Goal: Task Accomplishment & Management: Complete application form

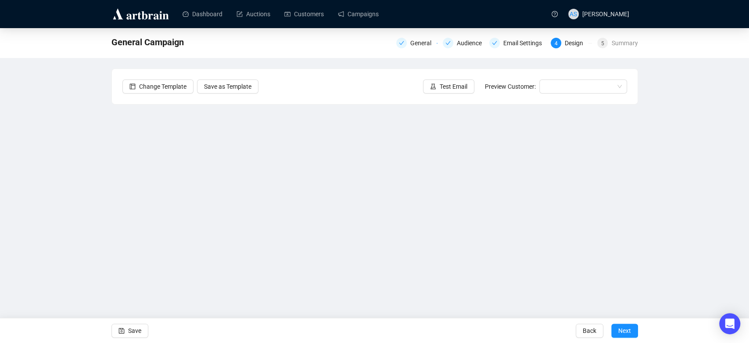
click at [330, 98] on div "Change Template Save as Template Test Email Preview Customer:" at bounding box center [375, 86] width 526 height 35
click at [110, 208] on div "General Campaign General Audience Email Settings 4 Design 5 Summary Change Temp…" at bounding box center [374, 176] width 749 height 296
click at [88, 181] on div "General Campaign General Audience Email Settings 4 Design 5 Summary Change Temp…" at bounding box center [374, 176] width 749 height 296
click at [10, 177] on div "General Campaign General Audience Email Settings 4 Design 5 Summary Change Temp…" at bounding box center [374, 176] width 749 height 296
click at [77, 159] on div "General Campaign General Audience Email Settings 4 Design 5 Summary Change Temp…" at bounding box center [374, 176] width 749 height 296
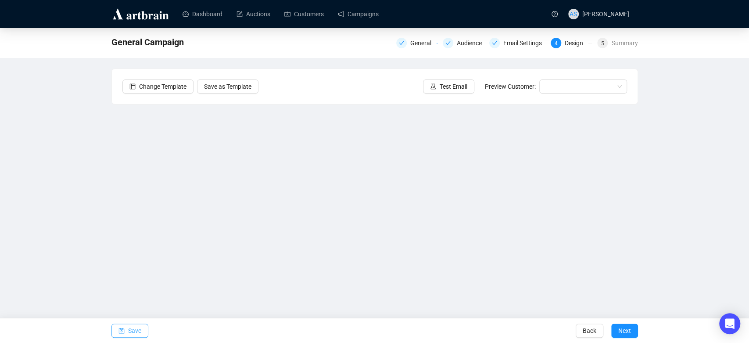
click at [130, 329] on span "Save" at bounding box center [134, 330] width 13 height 25
click at [121, 336] on span "button" at bounding box center [122, 330] width 6 height 25
click at [667, 212] on div "October 21-22, 2025 Our Premier Autumn Auction General Audience Email Settings …" at bounding box center [374, 176] width 749 height 296
click at [133, 331] on span "Save" at bounding box center [134, 330] width 13 height 25
click at [130, 335] on span "Save" at bounding box center [134, 330] width 13 height 25
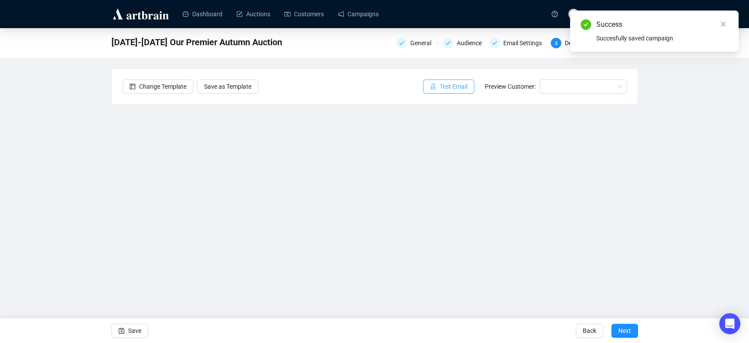
click at [449, 90] on span "Test Email" at bounding box center [454, 87] width 28 height 10
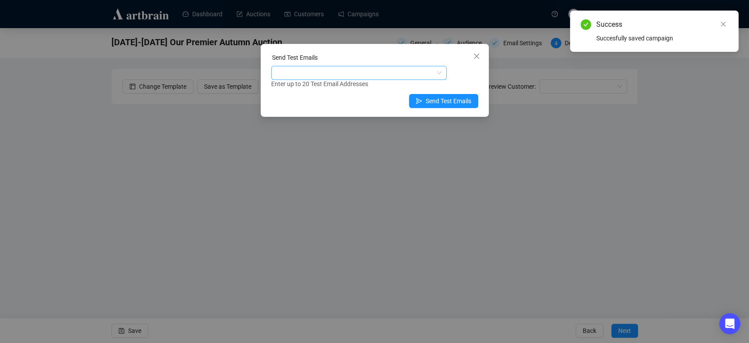
click at [314, 75] on div at bounding box center [354, 73] width 163 height 12
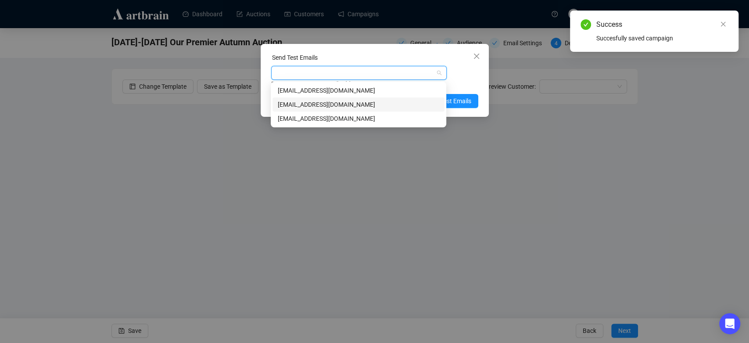
click at [303, 107] on div "marketing@brunkauctions.com" at bounding box center [359, 105] width 162 height 10
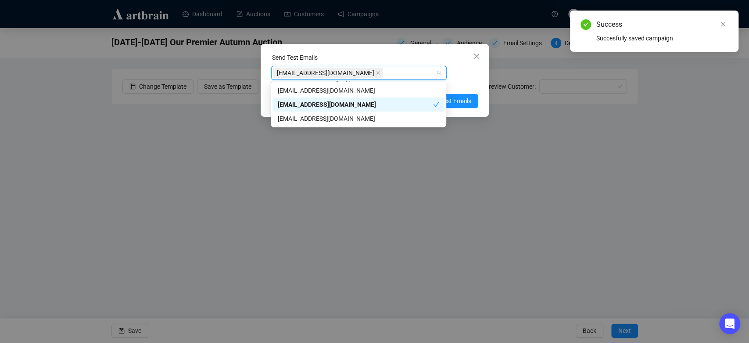
click at [459, 86] on div "Enter up to 20 Test Email Addresses" at bounding box center [374, 84] width 207 height 10
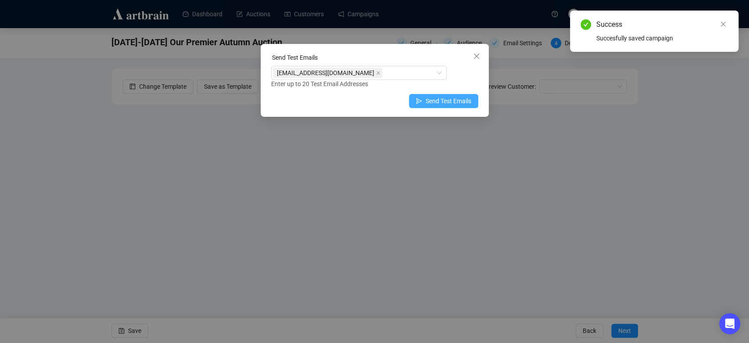
click at [449, 103] on span "Send Test Emails" at bounding box center [449, 101] width 46 height 10
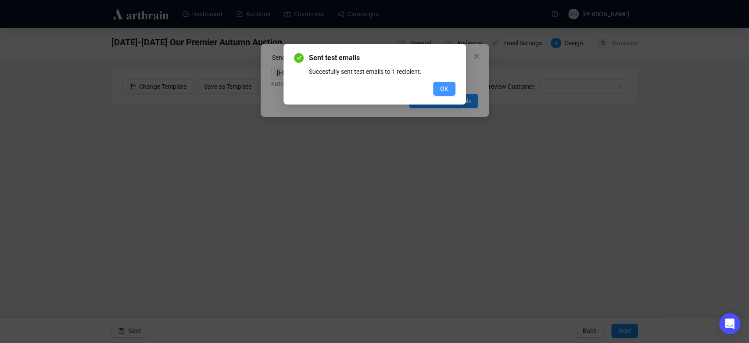
click at [451, 89] on button "OK" at bounding box center [444, 89] width 22 height 14
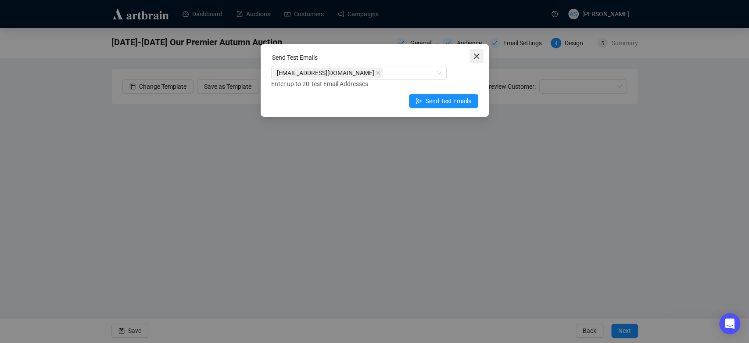
click at [471, 58] on span "Close" at bounding box center [477, 56] width 14 height 7
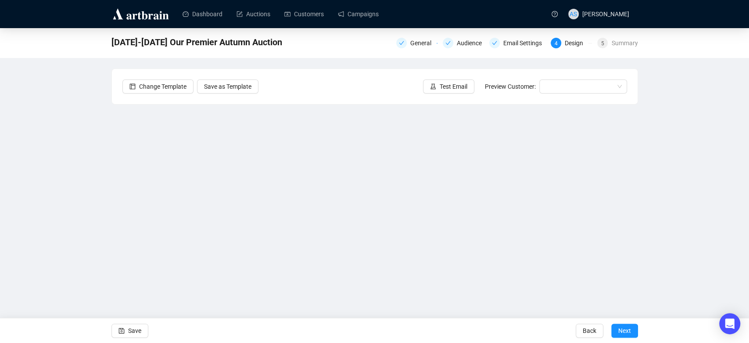
click at [681, 211] on div "October 21-22, 2025 Our Premier Autumn Auction General Audience Email Settings …" at bounding box center [374, 176] width 749 height 296
click at [128, 334] on span "Save" at bounding box center [134, 330] width 13 height 25
click at [139, 327] on span "Save" at bounding box center [134, 330] width 13 height 25
click at [622, 331] on span "Next" at bounding box center [624, 330] width 13 height 25
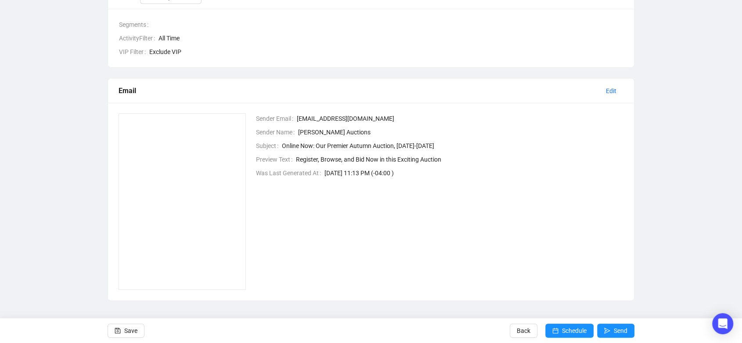
scroll to position [152, 0]
click at [134, 332] on span "Save" at bounding box center [130, 330] width 13 height 25
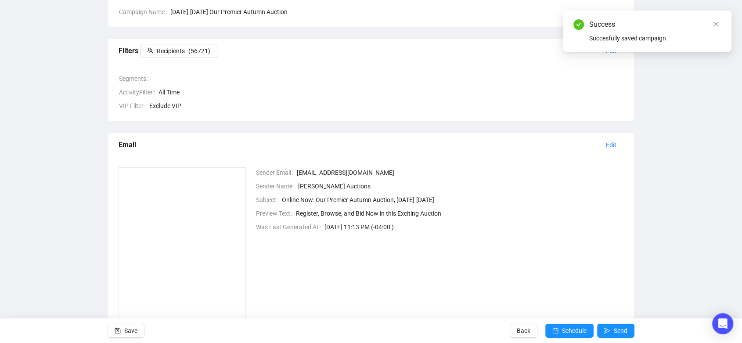
scroll to position [97, 0]
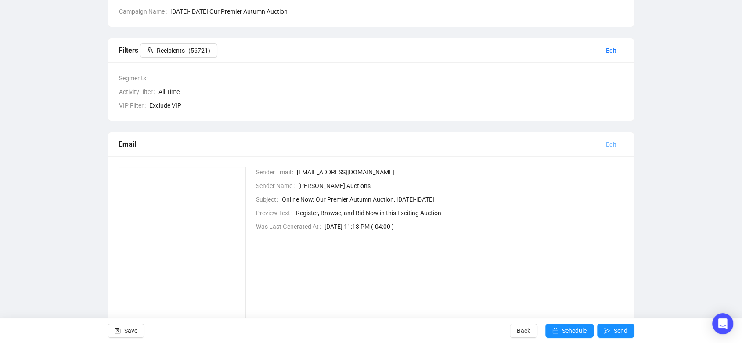
click at [607, 144] on span "Edit" at bounding box center [611, 145] width 11 height 10
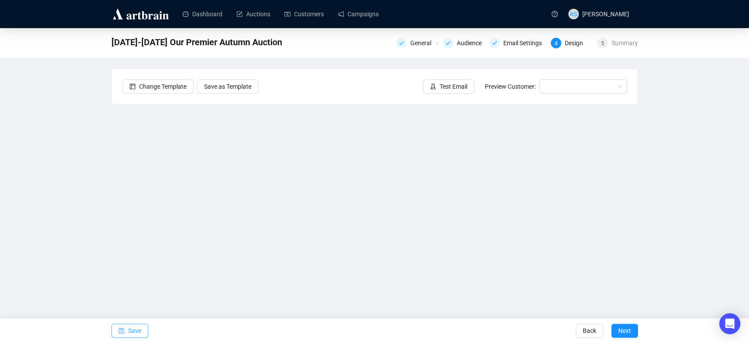
click at [117, 337] on button "Save" at bounding box center [129, 330] width 37 height 14
click at [127, 335] on button "Save" at bounding box center [129, 330] width 37 height 14
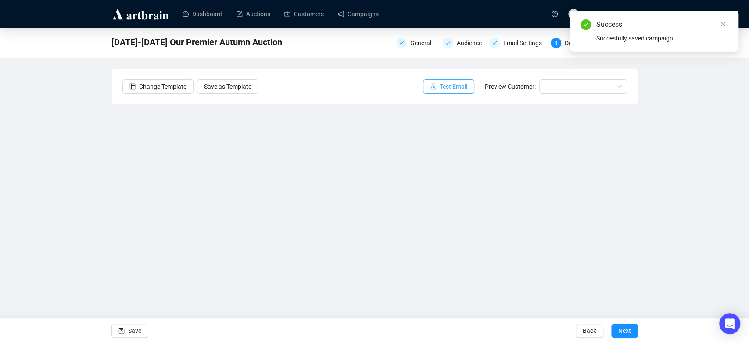
click at [432, 87] on icon "experiment" at bounding box center [433, 86] width 6 height 6
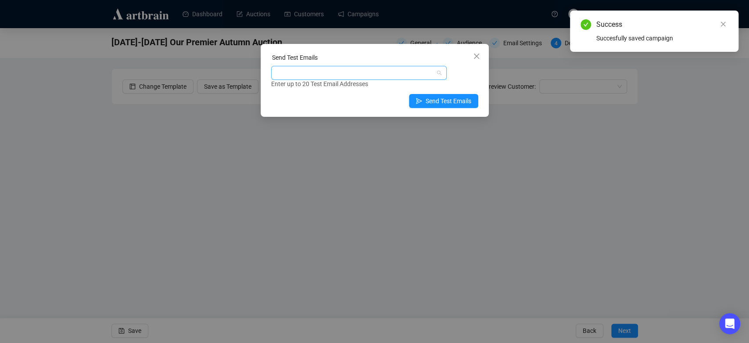
click at [323, 71] on div at bounding box center [354, 73] width 163 height 12
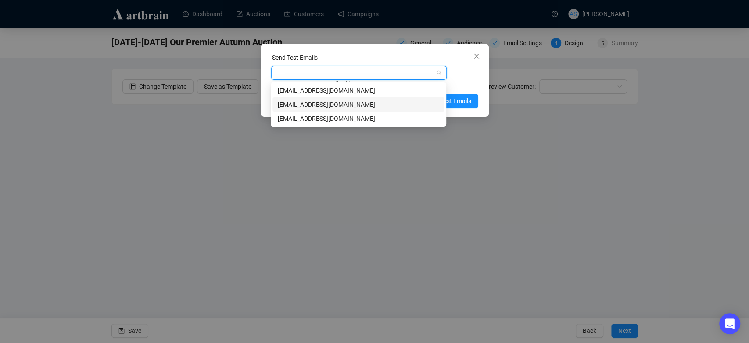
click at [309, 102] on div "marketing@brunkauctions.com" at bounding box center [359, 105] width 162 height 10
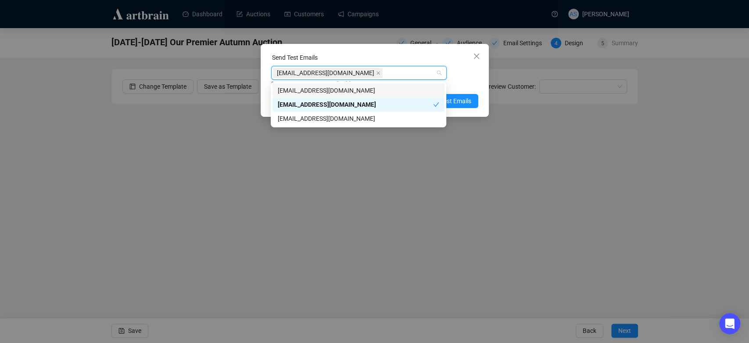
click at [422, 59] on div "Send Test Emails" at bounding box center [374, 59] width 207 height 13
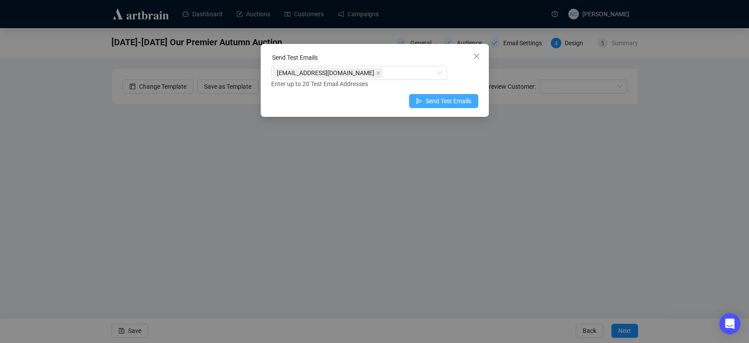
click at [469, 105] on span "Send Test Emails" at bounding box center [449, 101] width 46 height 10
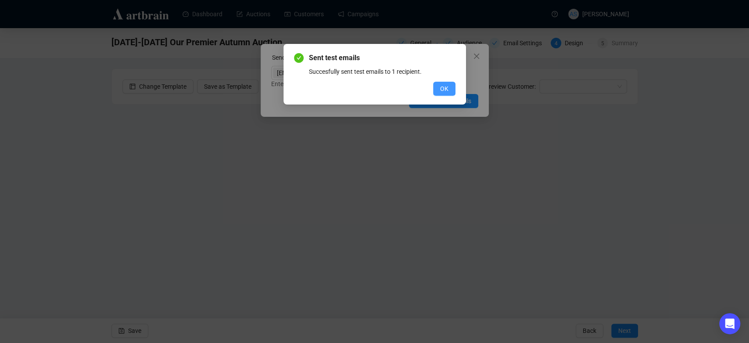
click at [449, 93] on button "OK" at bounding box center [444, 89] width 22 height 14
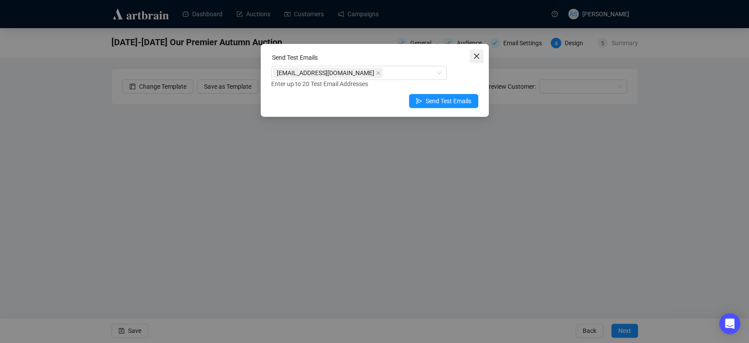
click at [475, 58] on icon "close" at bounding box center [476, 56] width 7 height 7
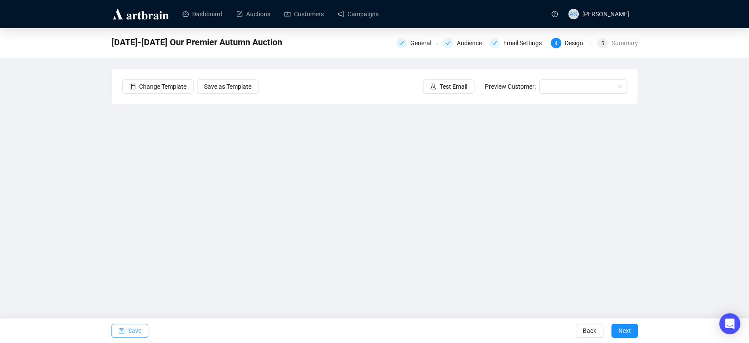
click at [130, 331] on span "Save" at bounding box center [134, 330] width 13 height 25
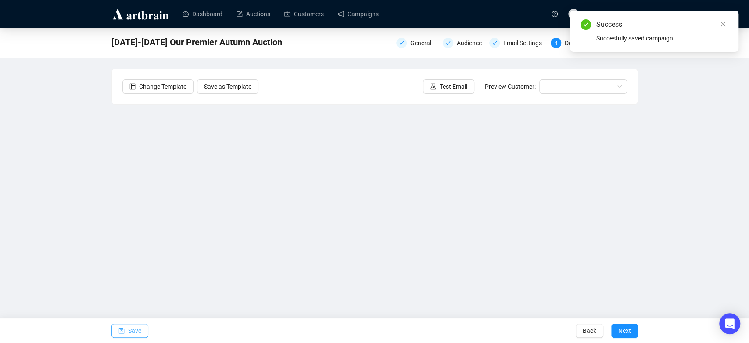
click at [131, 328] on span "Save" at bounding box center [134, 330] width 13 height 25
click at [620, 328] on span "Next" at bounding box center [624, 330] width 13 height 25
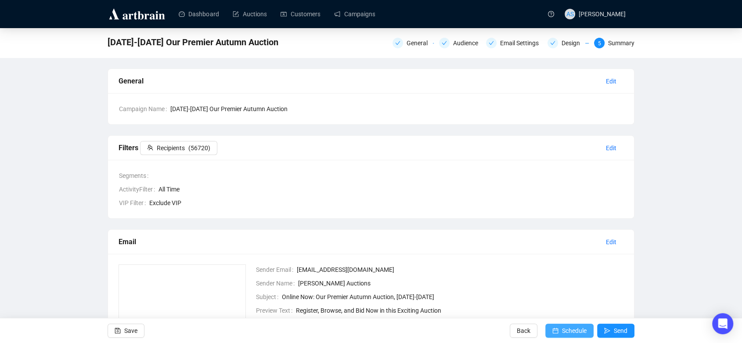
click at [566, 329] on span "Schedule" at bounding box center [574, 330] width 25 height 25
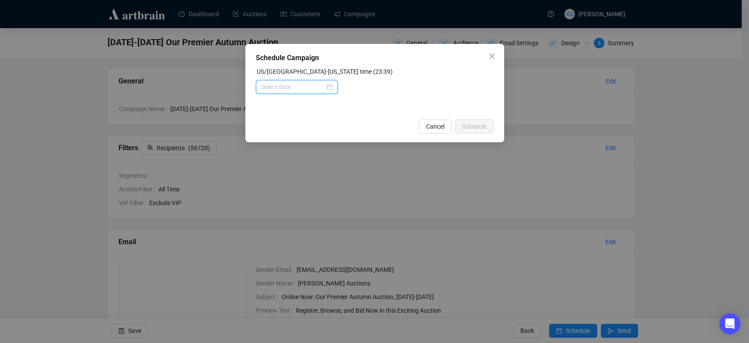
click at [306, 90] on input at bounding box center [293, 87] width 64 height 10
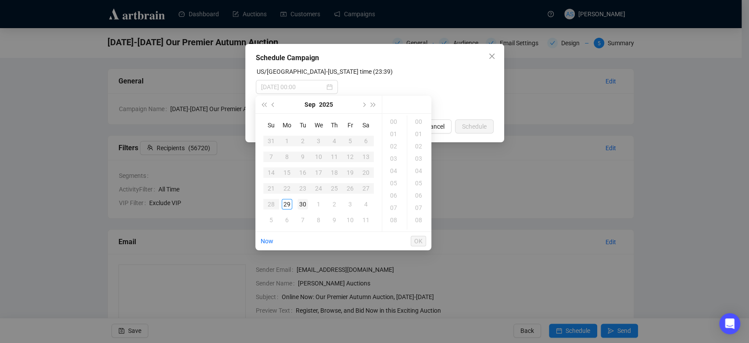
click at [306, 203] on div "30" at bounding box center [303, 204] width 11 height 11
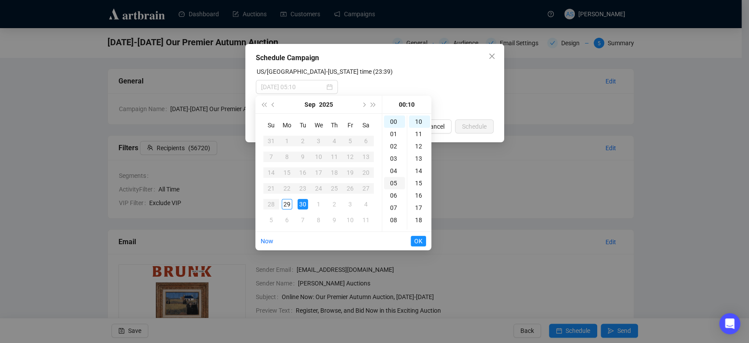
scroll to position [49, 0]
click at [396, 168] on div "08" at bounding box center [394, 171] width 21 height 12
type input "2025-09-30 08:10"
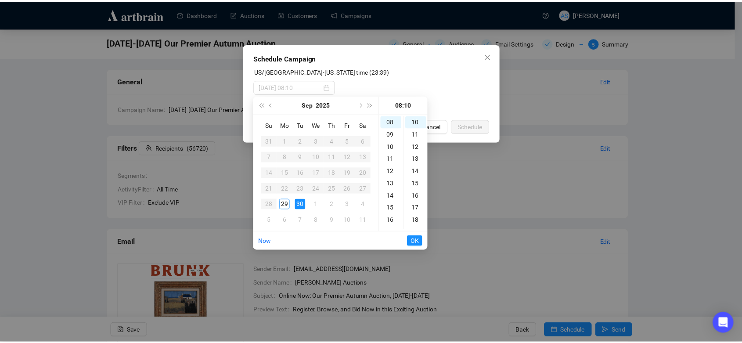
scroll to position [98, 0]
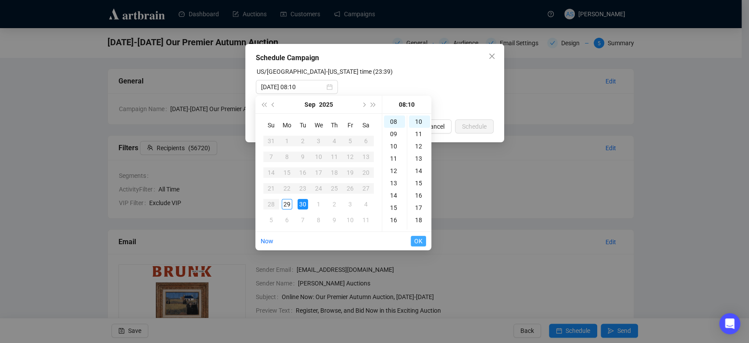
click at [417, 241] on span "OK" at bounding box center [418, 241] width 8 height 17
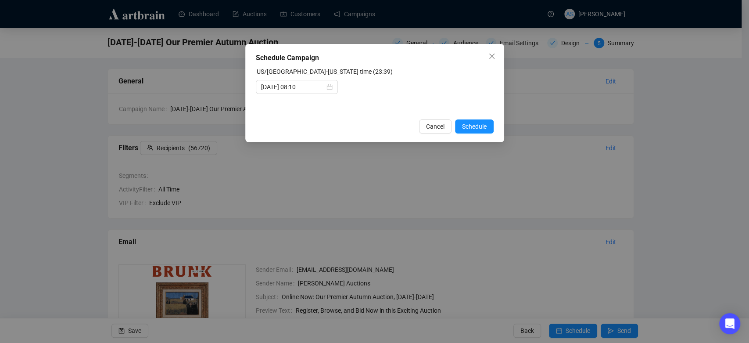
drag, startPoint x: 476, startPoint y: 129, endPoint x: 471, endPoint y: 135, distance: 7.8
click at [476, 130] on span "Schedule" at bounding box center [474, 127] width 25 height 10
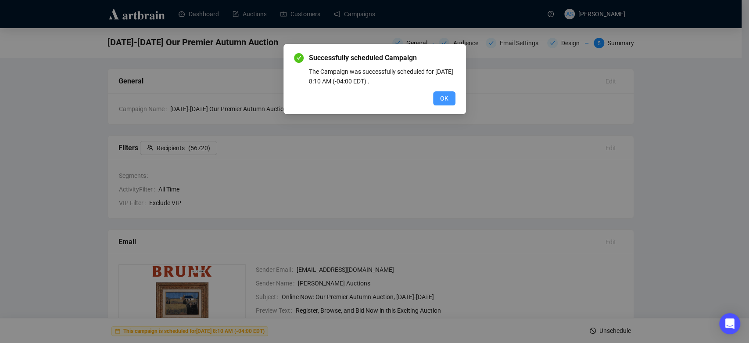
click at [439, 98] on button "OK" at bounding box center [444, 98] width 22 height 14
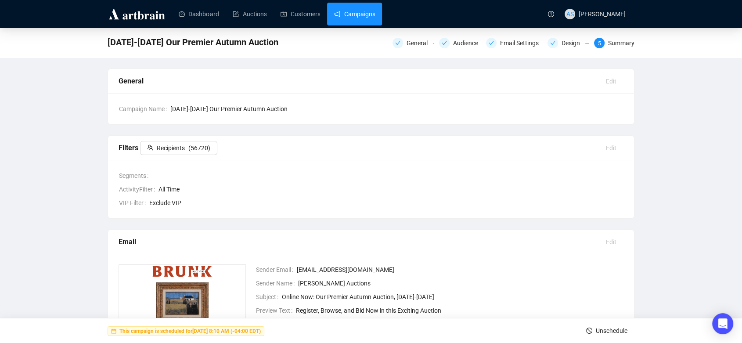
click at [355, 14] on link "Campaigns" at bounding box center [354, 14] width 41 height 23
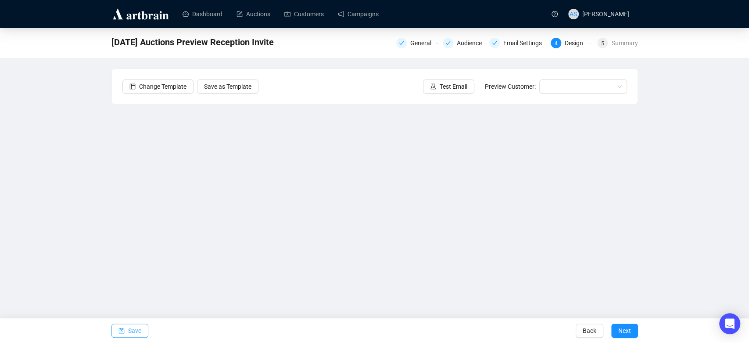
click at [142, 327] on button "Save" at bounding box center [129, 330] width 37 height 14
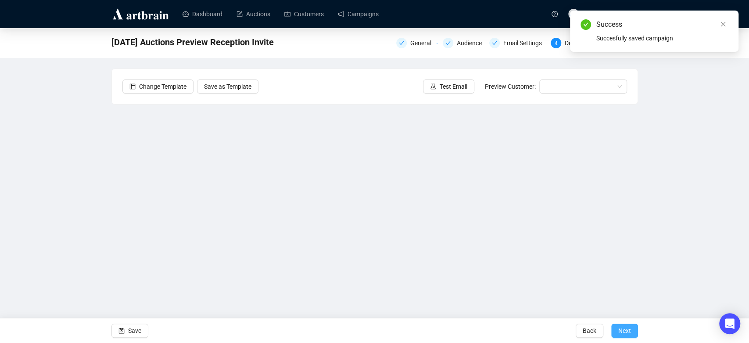
click at [625, 328] on span "Next" at bounding box center [624, 330] width 13 height 25
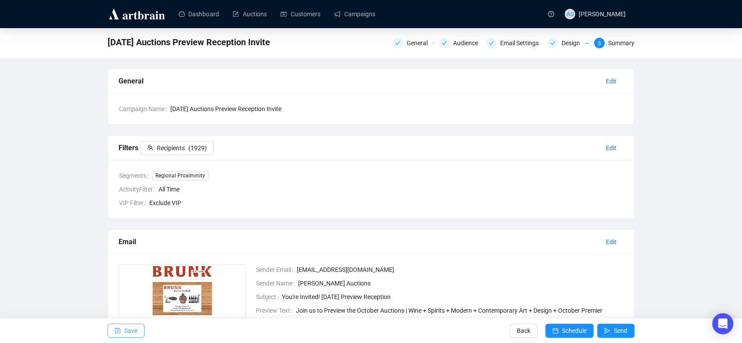
click at [111, 330] on button "Save" at bounding box center [126, 330] width 37 height 14
